Goal: Task Accomplishment & Management: Complete application form

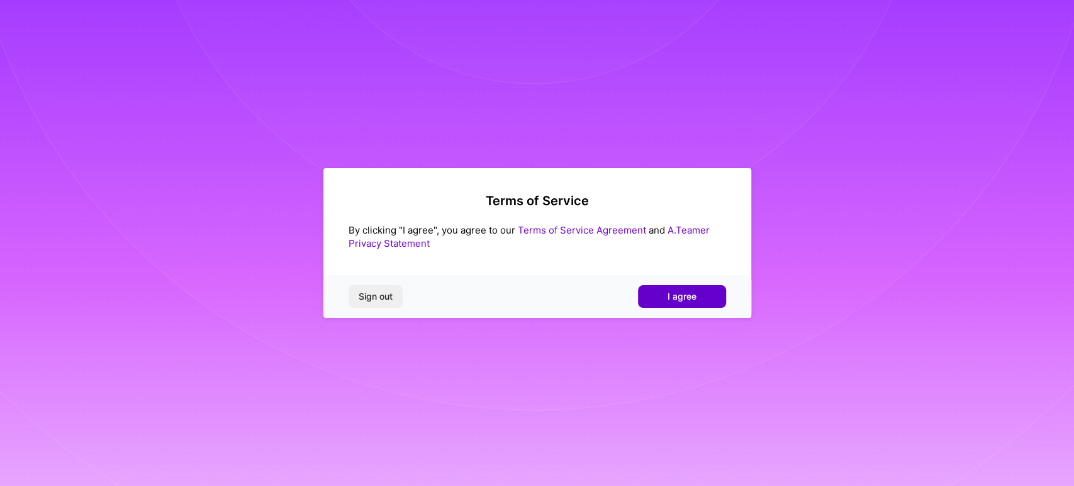
click at [700, 301] on button "I agree" at bounding box center [682, 296] width 88 height 23
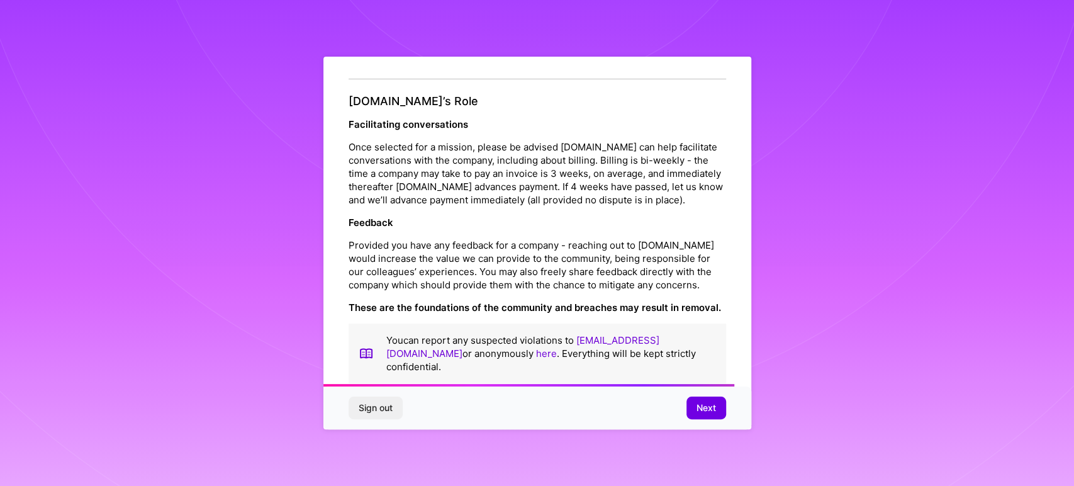
scroll to position [1410, 0]
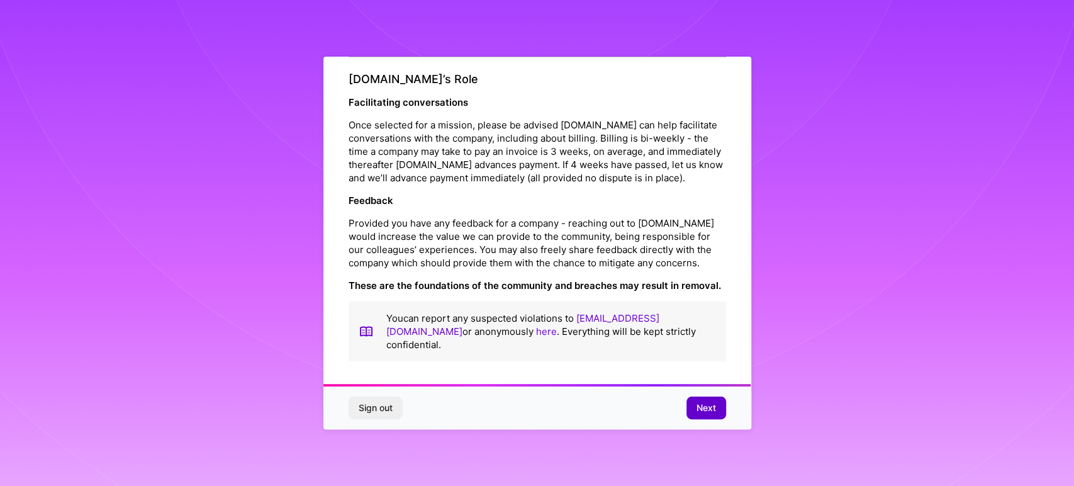
click at [703, 409] on span "Next" at bounding box center [705, 407] width 19 height 13
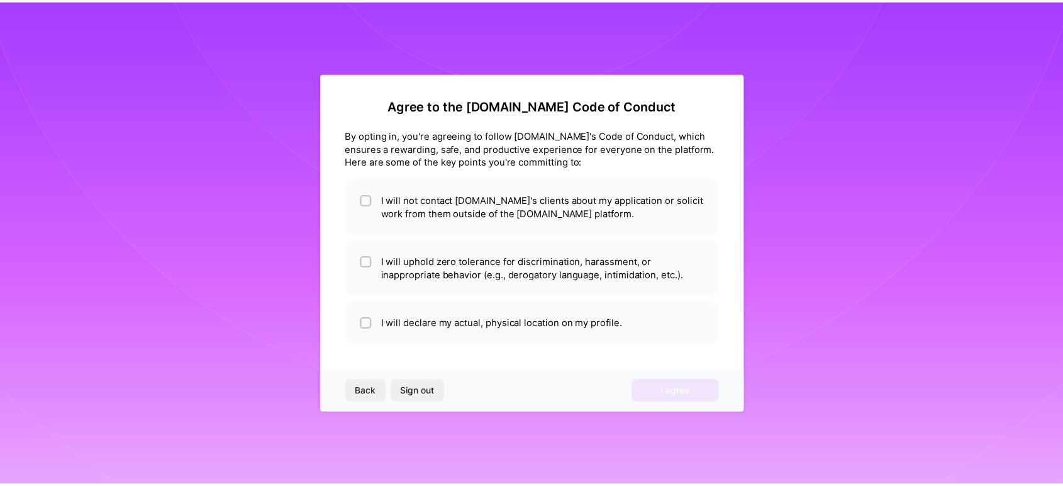
scroll to position [0, 0]
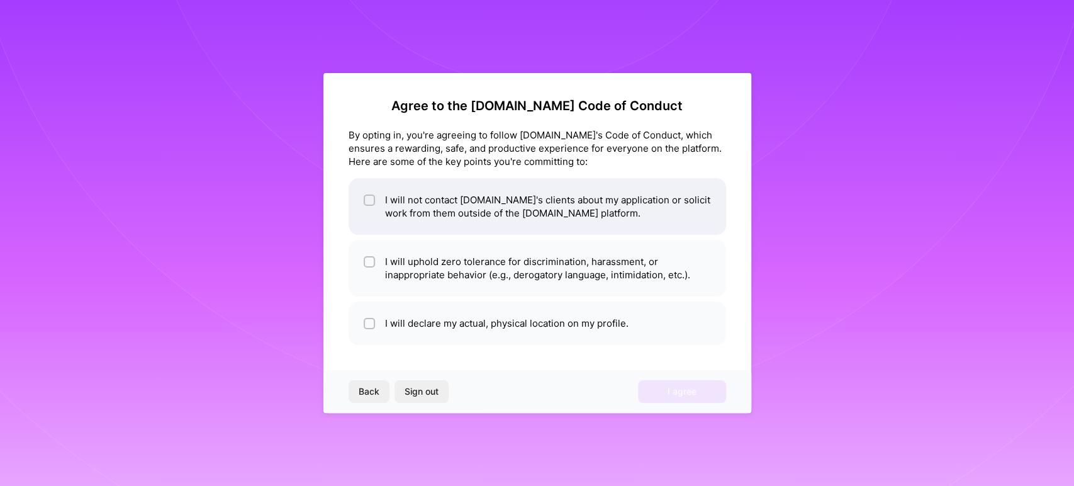
click at [367, 201] on input "checkbox" at bounding box center [370, 200] width 9 height 9
checkbox input "true"
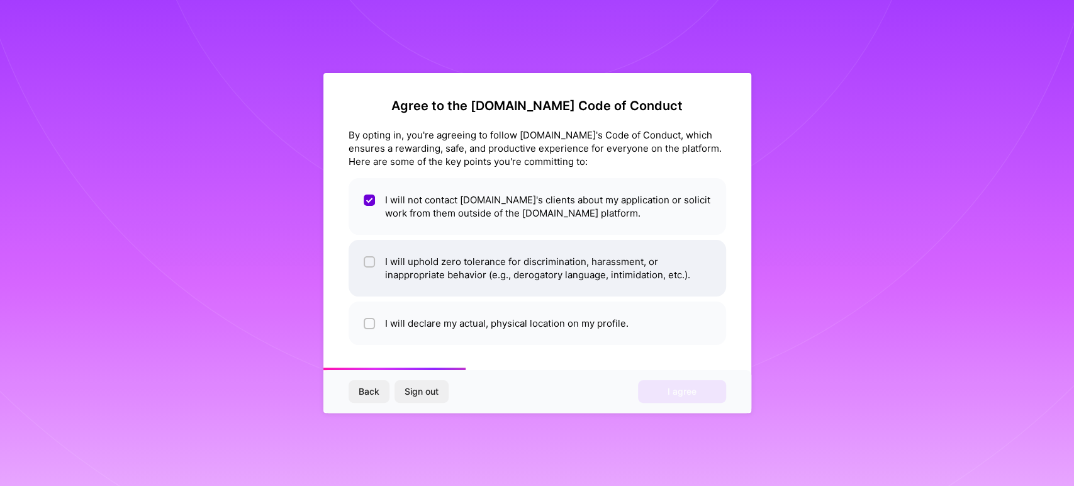
click at [372, 266] on div at bounding box center [369, 261] width 11 height 11
checkbox input "true"
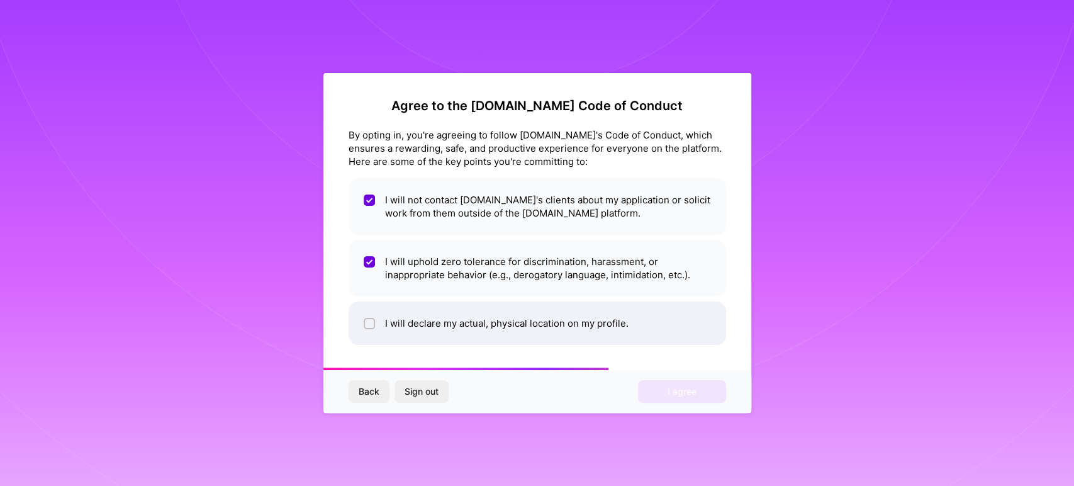
click at [361, 326] on li "I will declare my actual, physical location on my profile." at bounding box center [536, 322] width 377 height 43
checkbox input "true"
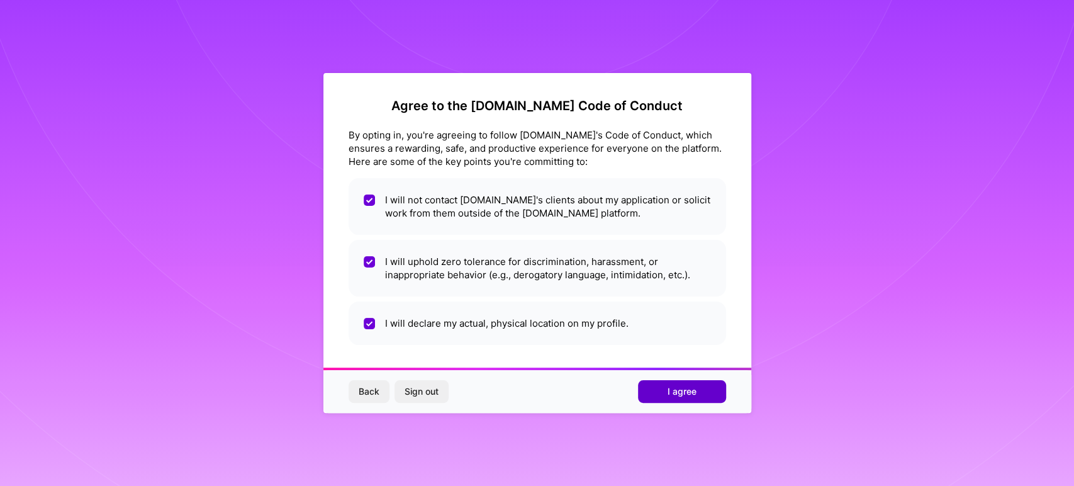
click at [659, 398] on button "I agree" at bounding box center [682, 391] width 88 height 23
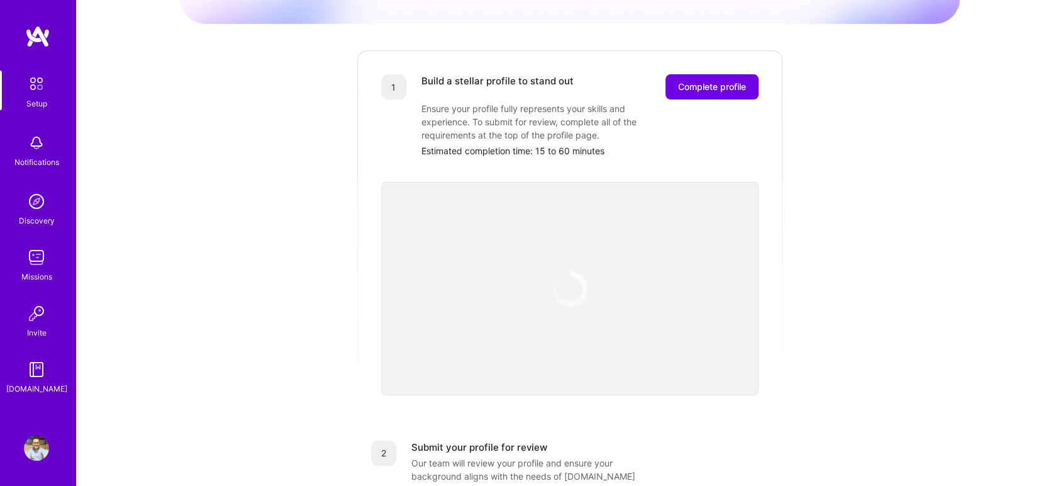
scroll to position [142, 0]
click at [571, 275] on img at bounding box center [570, 286] width 48 height 48
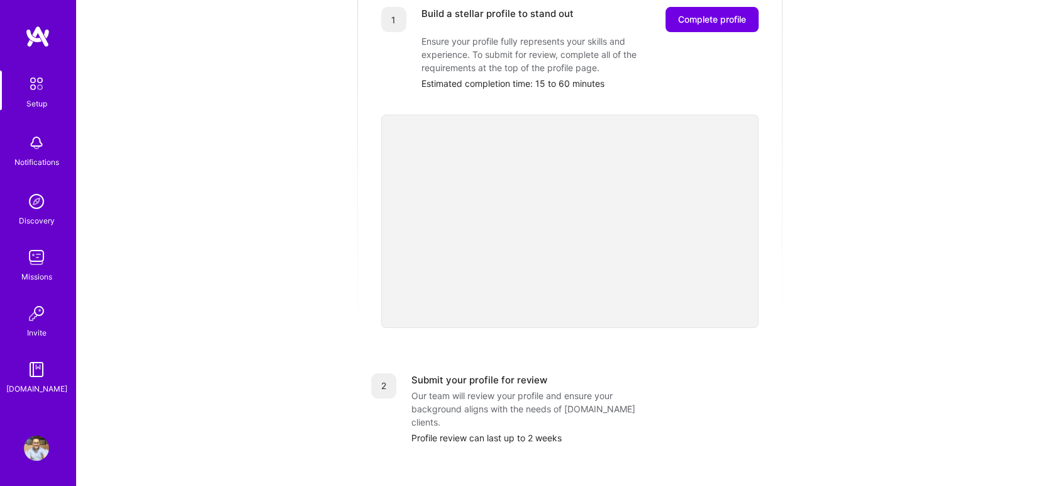
scroll to position [0, 0]
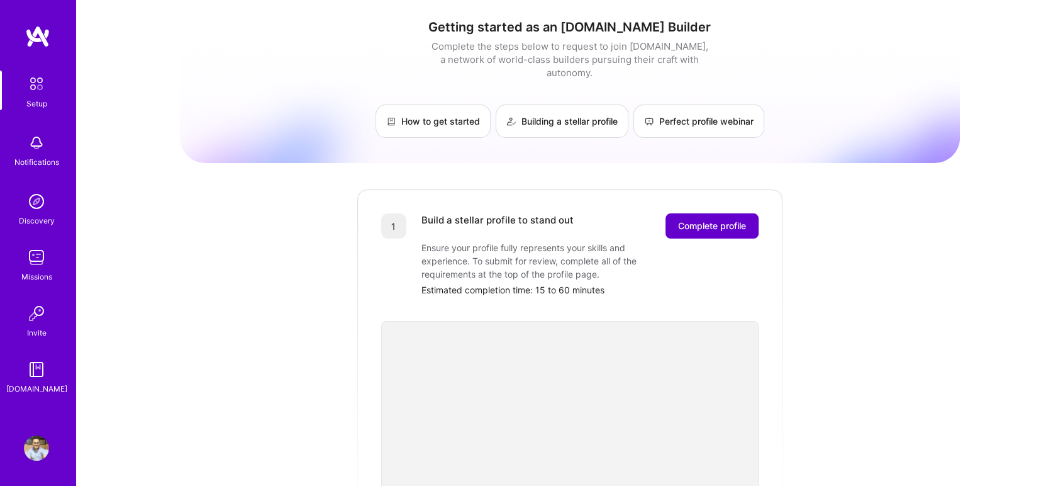
click at [725, 220] on span "Complete profile" at bounding box center [712, 226] width 68 height 13
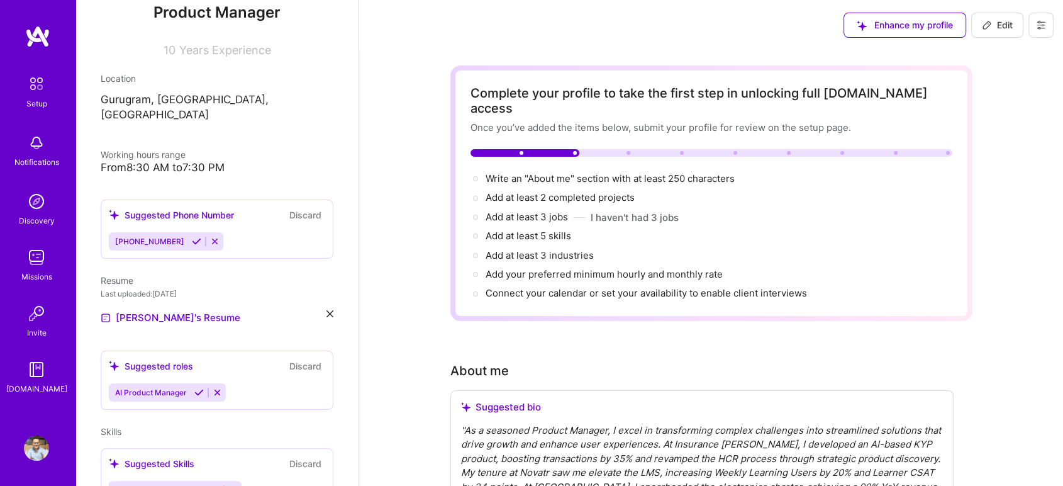
scroll to position [162, 0]
click at [214, 386] on icon at bounding box center [217, 390] width 9 height 9
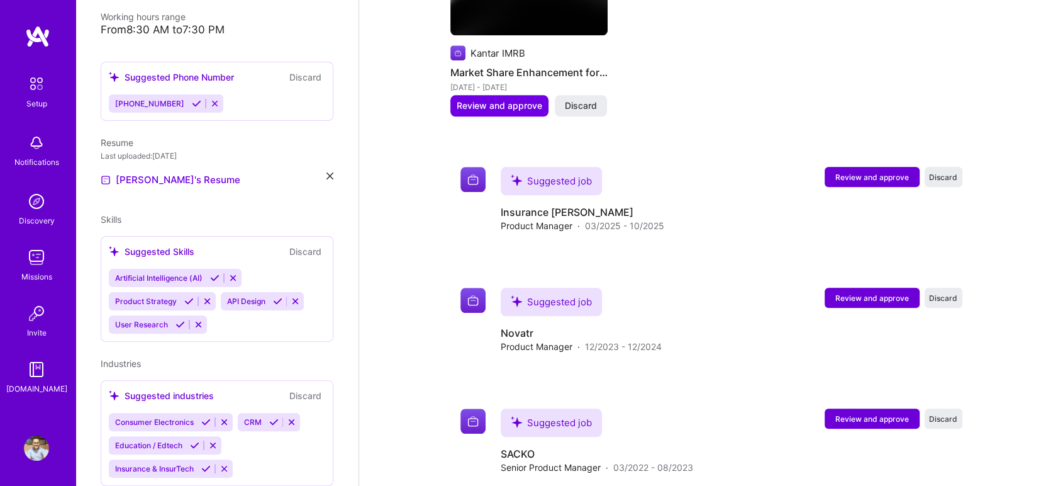
scroll to position [1313, 0]
